Goal: Task Accomplishment & Management: Complete application form

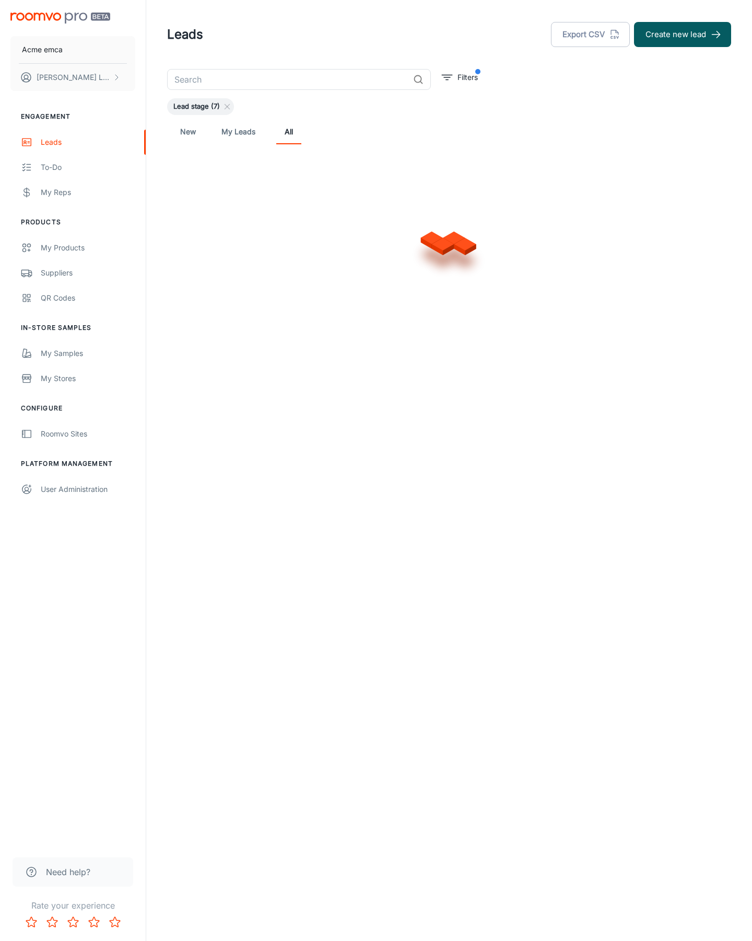
click at [683, 34] on button "Create new lead" at bounding box center [682, 34] width 97 height 25
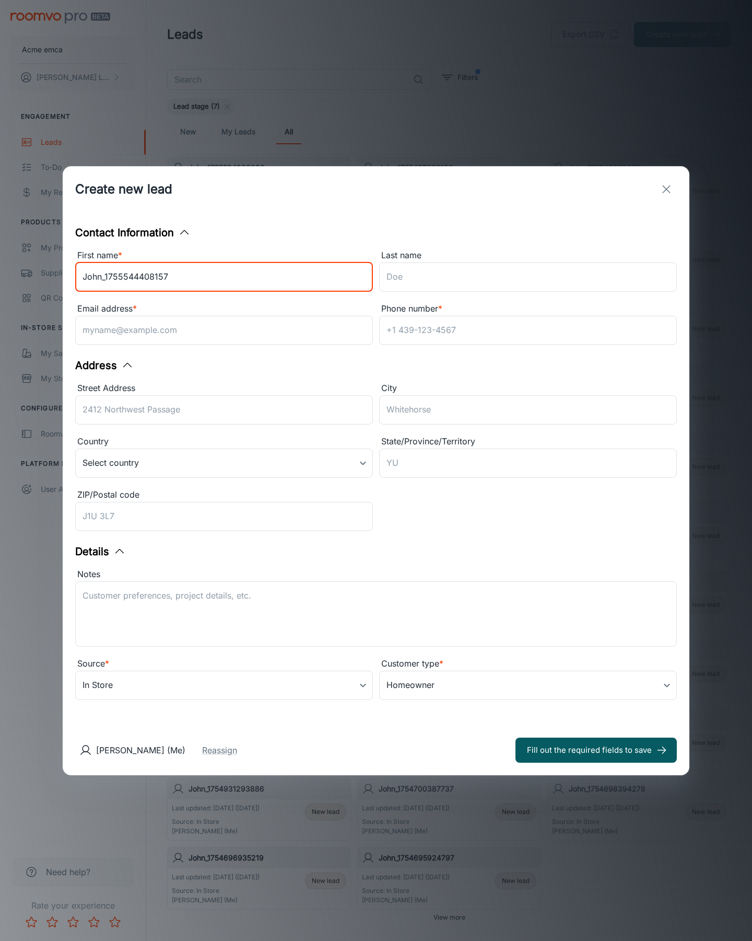
type input "John_1755544408157"
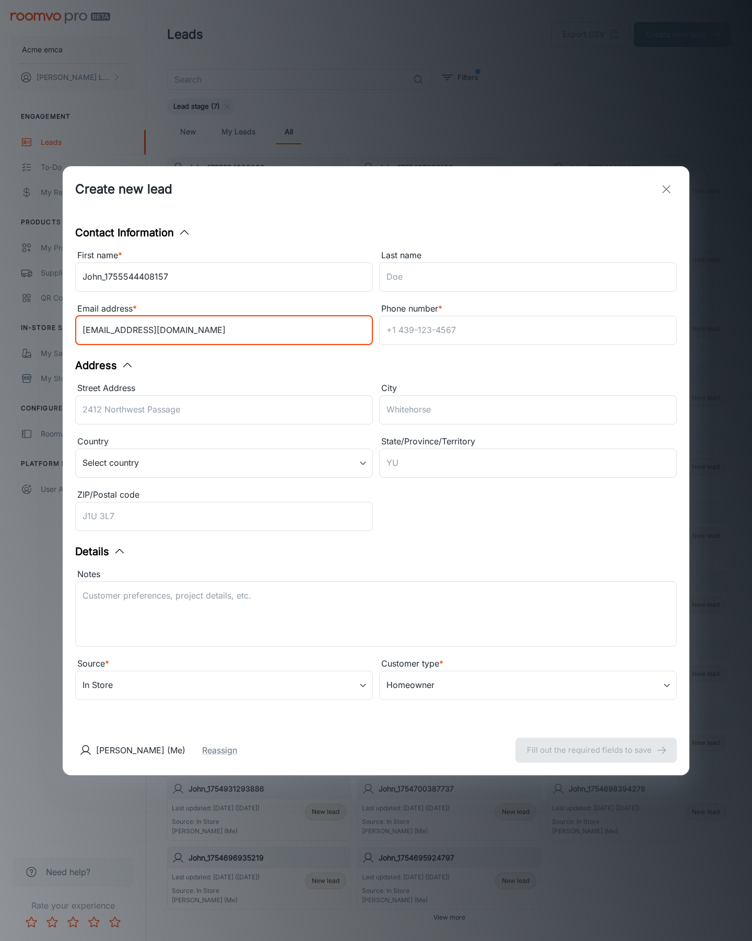
type input "[EMAIL_ADDRESS][DOMAIN_NAME]"
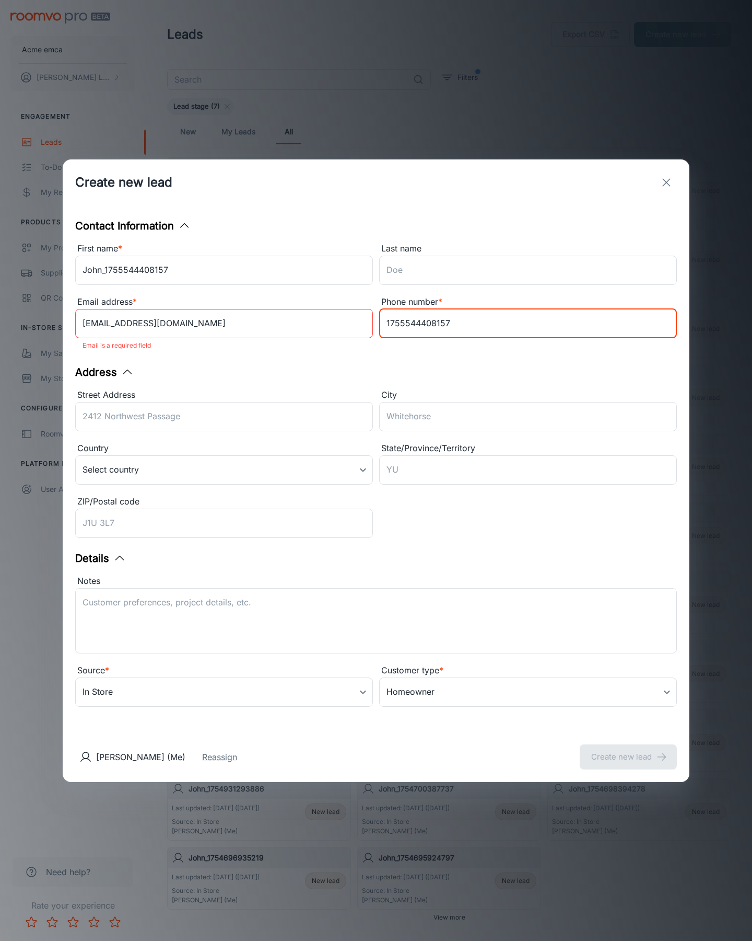
type input "1755544408157"
click at [629, 749] on button "Create new lead" at bounding box center [628, 756] width 97 height 25
